Goal: Information Seeking & Learning: Learn about a topic

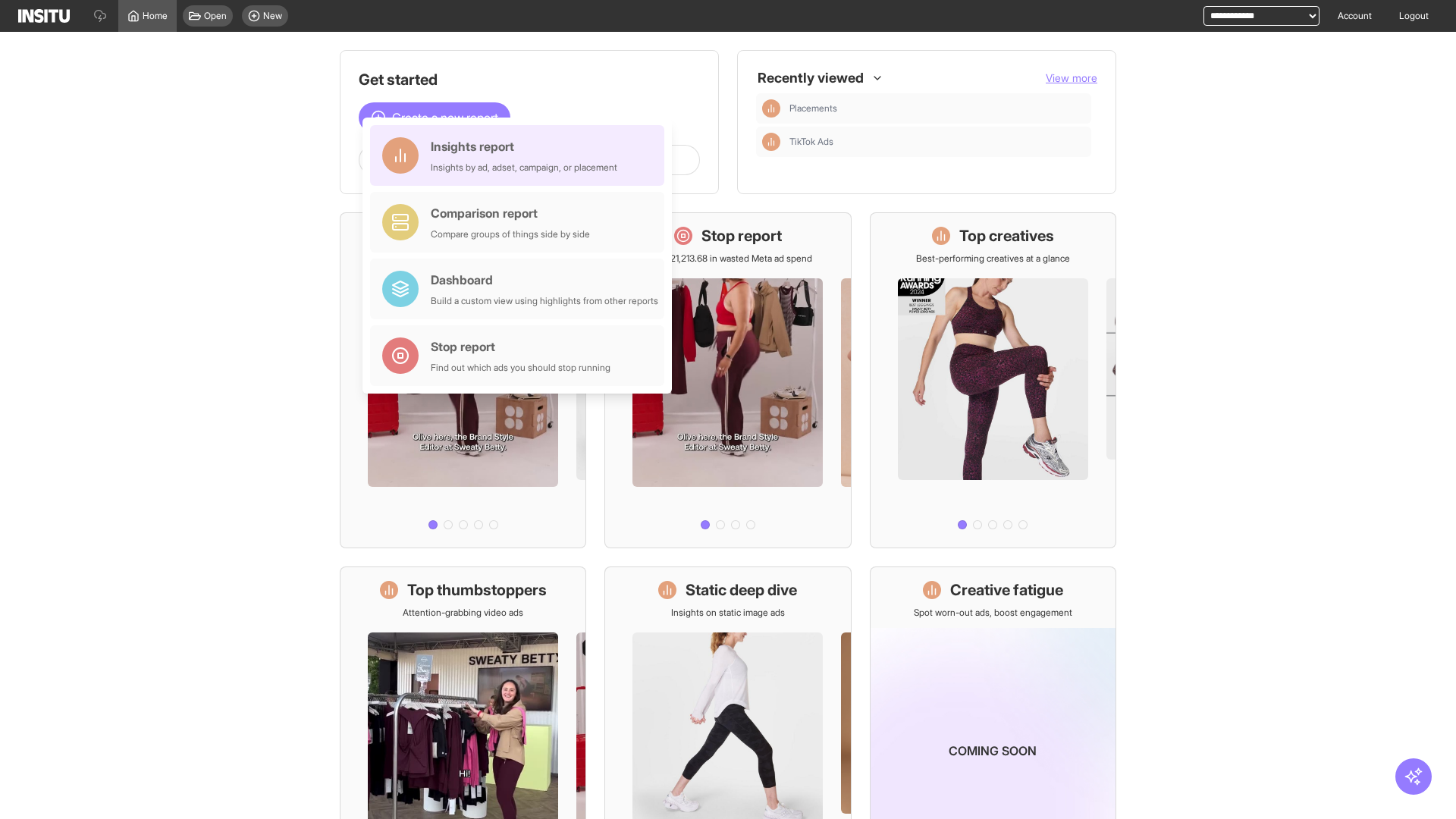
click at [521, 155] on div "Insights report Insights by ad, adset, campaign, or placement" at bounding box center [524, 155] width 186 height 37
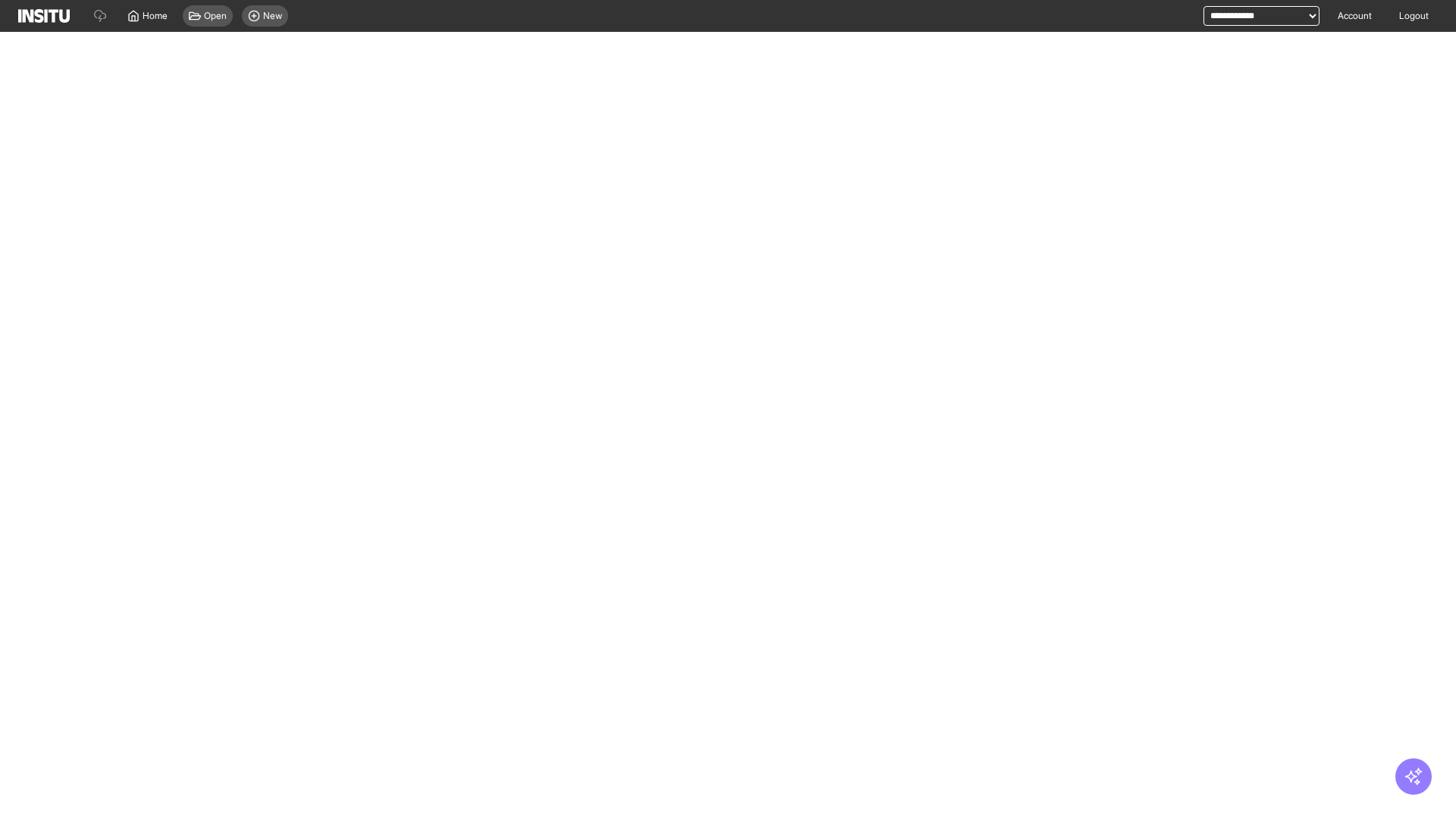
select select "**"
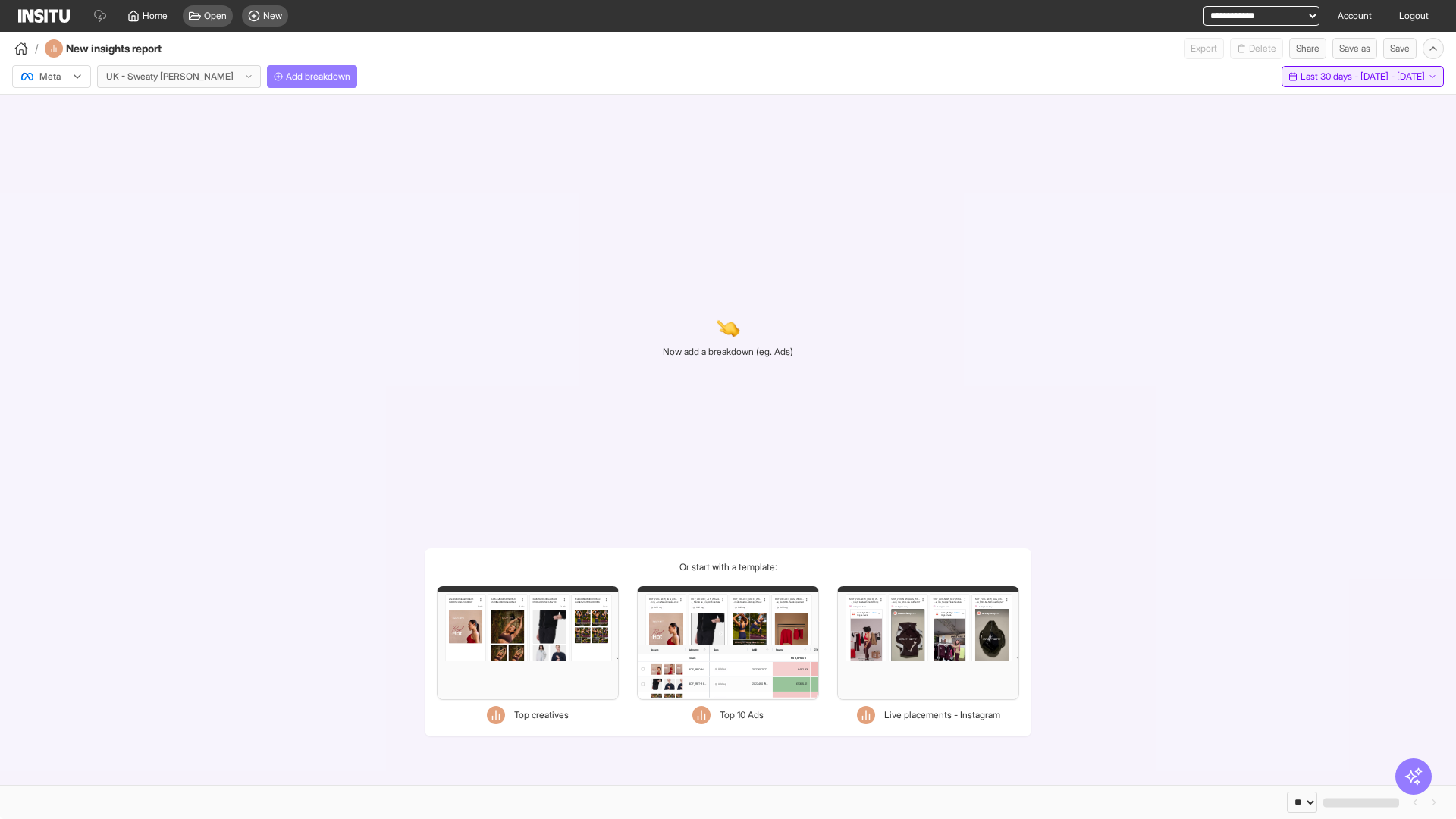
click at [1335, 77] on span "Last 30 days - [DATE] - [DATE]" at bounding box center [1362, 77] width 124 height 12
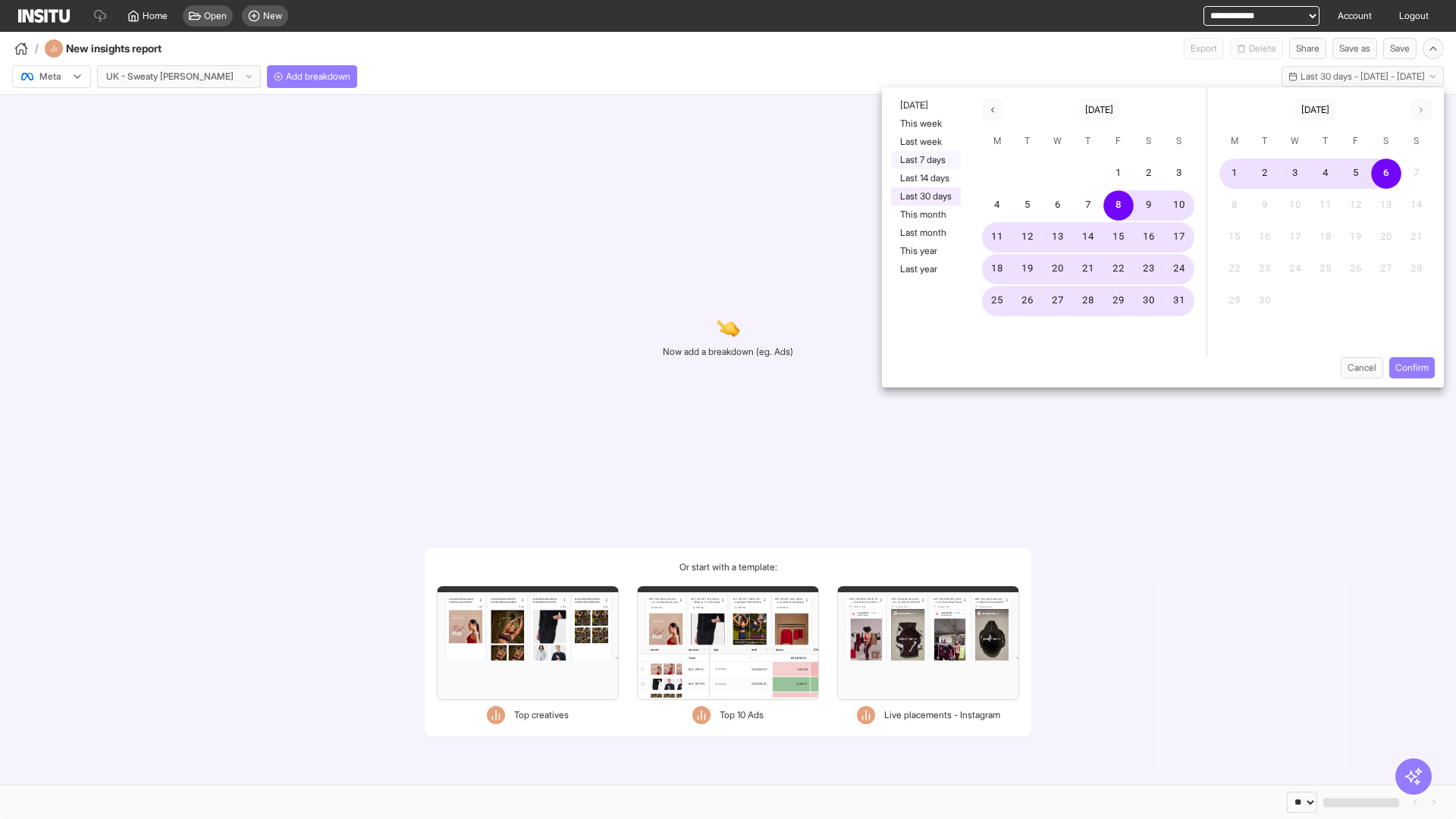
click at [924, 160] on button "Last 7 days" at bounding box center [925, 159] width 69 height 18
